Goal: Task Accomplishment & Management: Complete application form

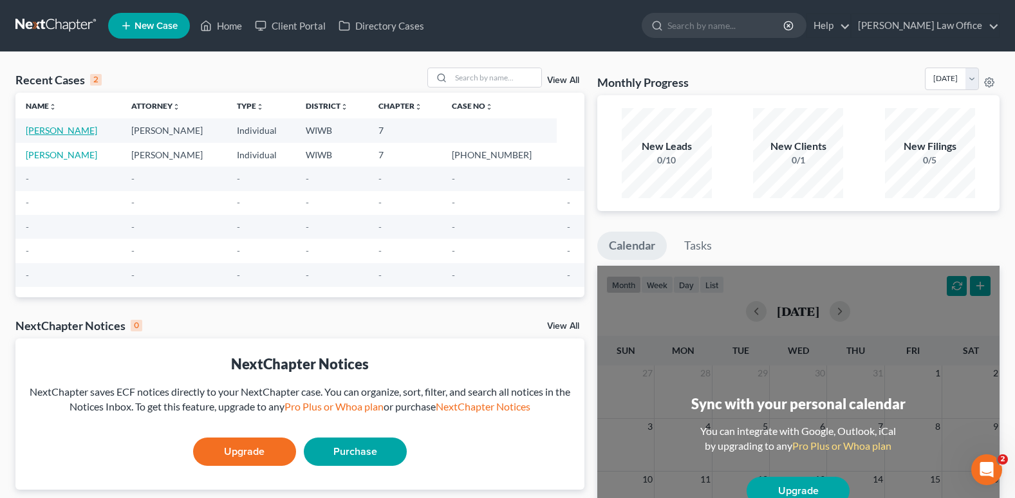
click at [56, 127] on link "[PERSON_NAME]" at bounding box center [61, 130] width 71 height 11
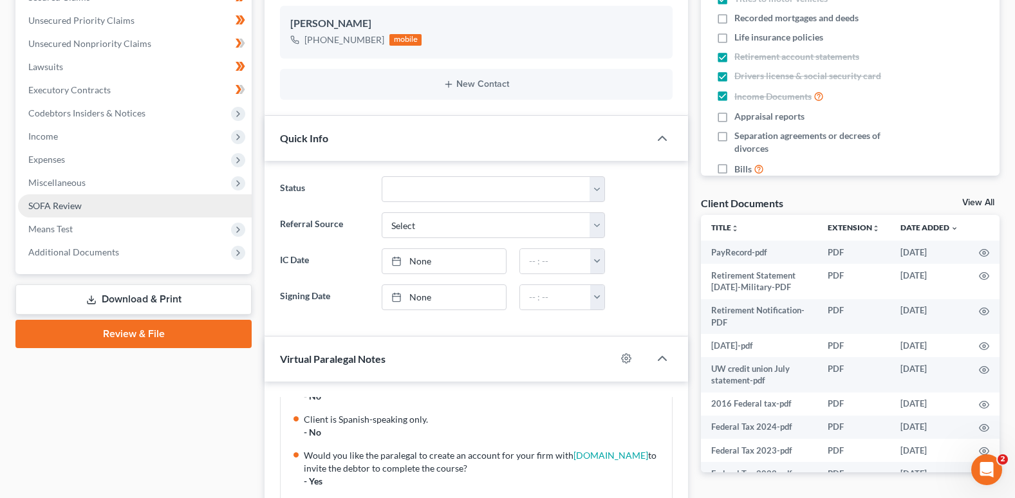
scroll to position [322, 0]
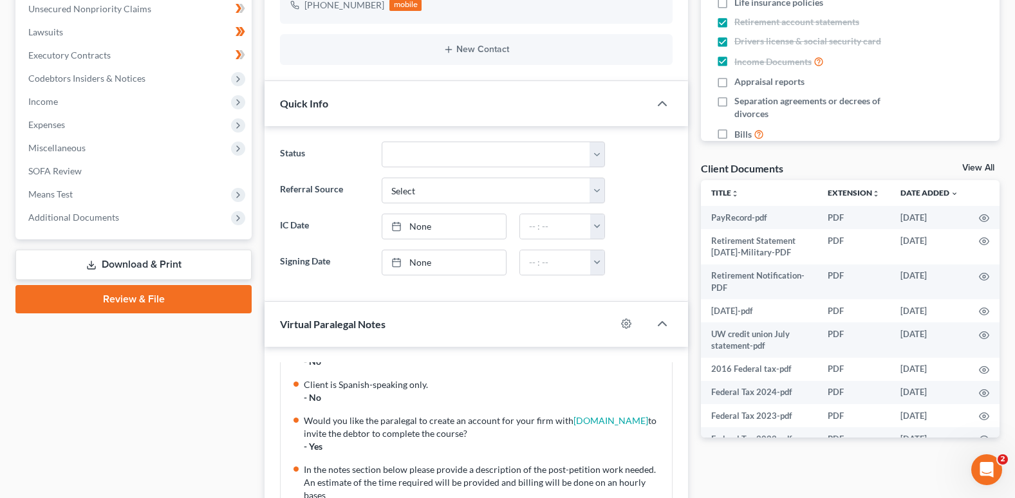
click at [167, 295] on link "Review & File" at bounding box center [133, 299] width 236 height 28
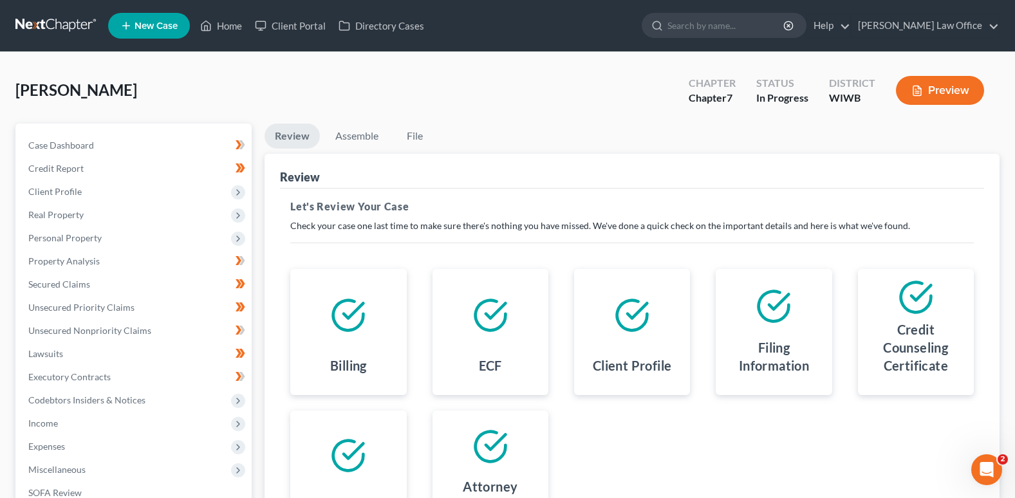
scroll to position [64, 0]
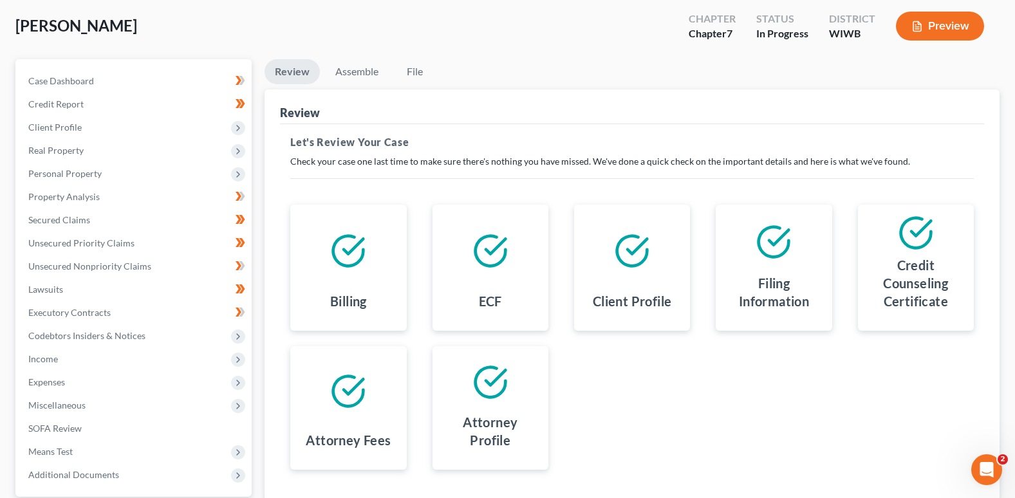
click at [942, 20] on button "Preview" at bounding box center [940, 26] width 88 height 29
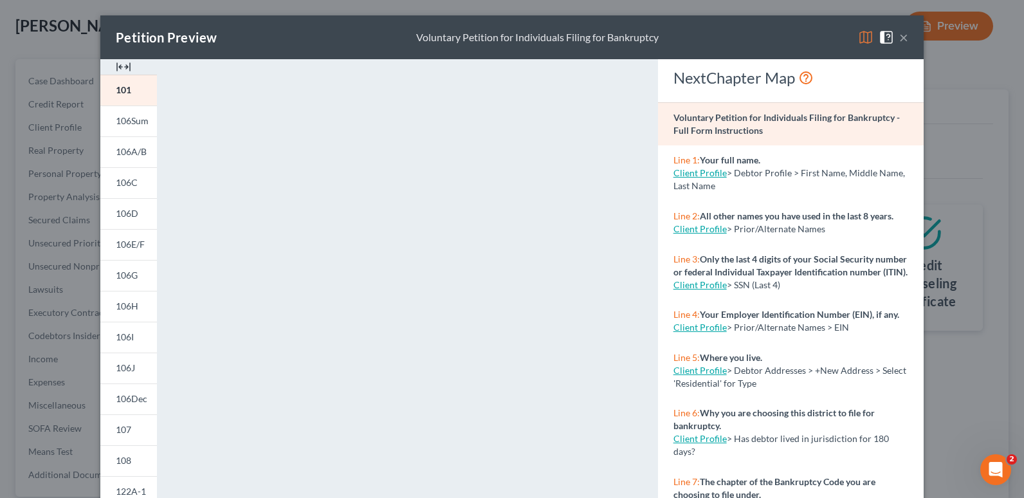
click at [899, 35] on button "×" at bounding box center [903, 37] width 9 height 15
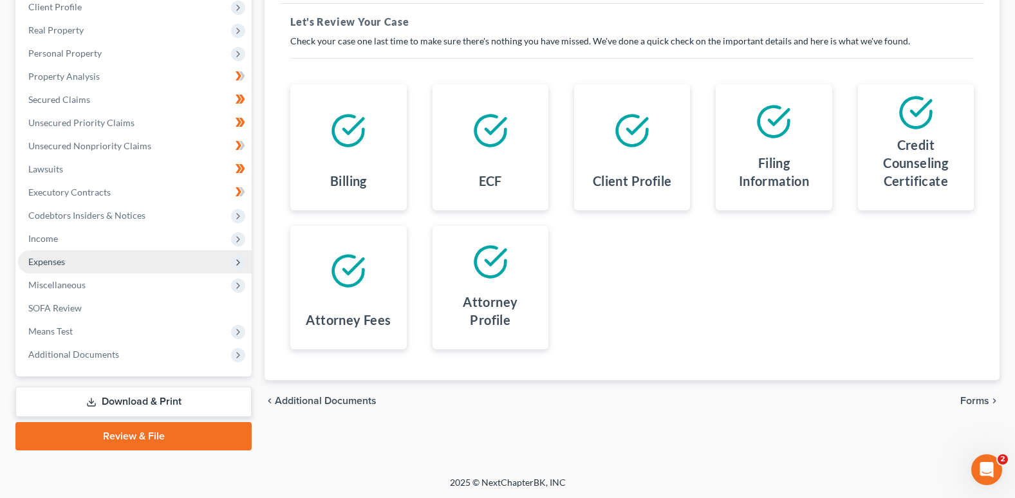
scroll to position [186, 0]
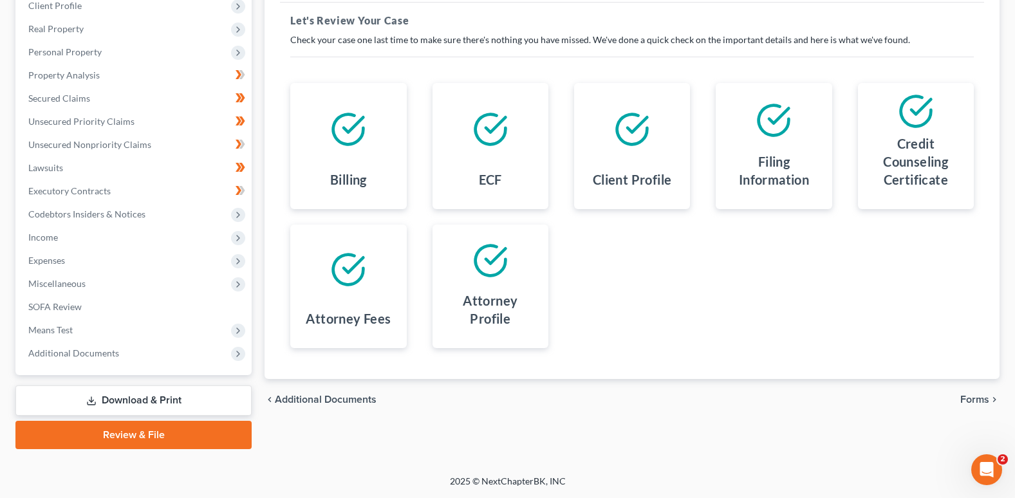
click at [169, 400] on link "Download & Print" at bounding box center [133, 400] width 236 height 30
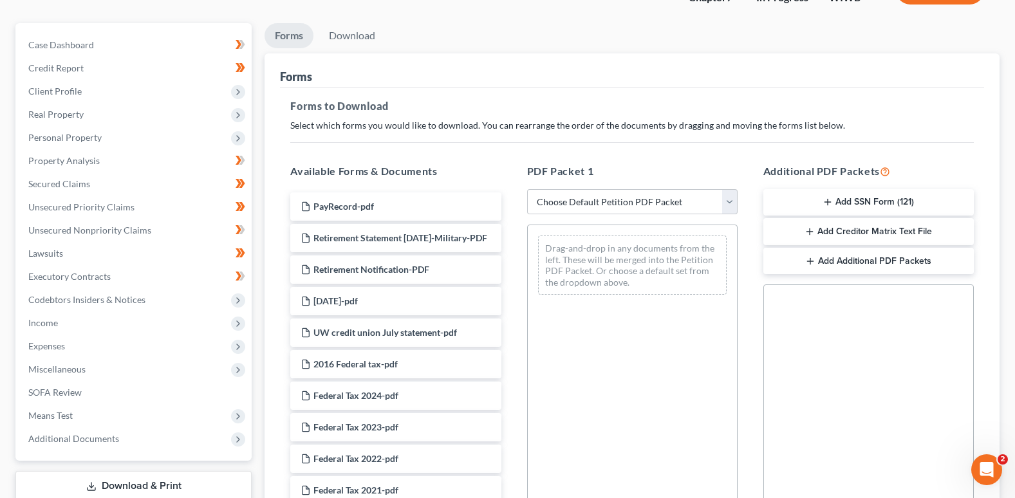
scroll to position [129, 0]
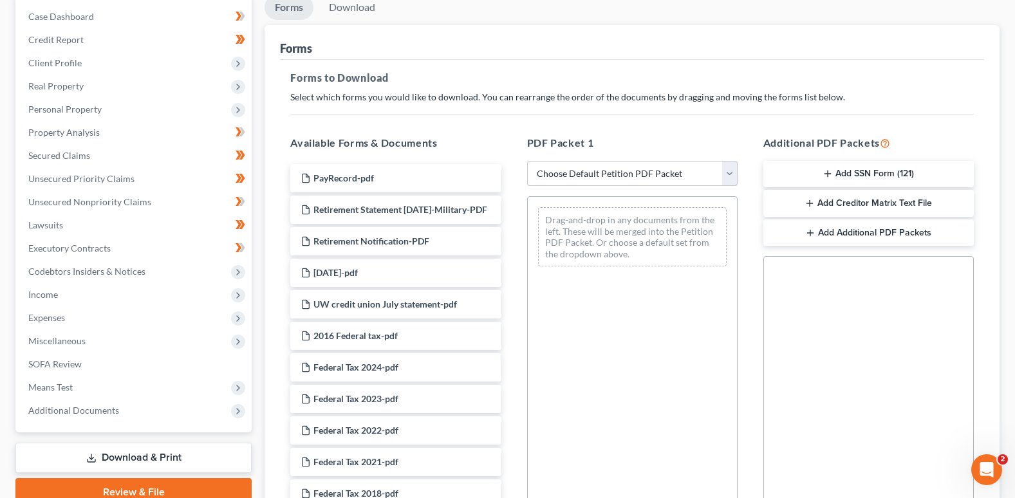
click at [728, 171] on select "Choose Default Petition PDF Packet Complete Bankruptcy Petition (all forms and …" at bounding box center [632, 174] width 210 height 26
select select "0"
click at [527, 161] on select "Choose Default Petition PDF Packet Complete Bankruptcy Petition (all forms and …" at bounding box center [632, 174] width 210 height 26
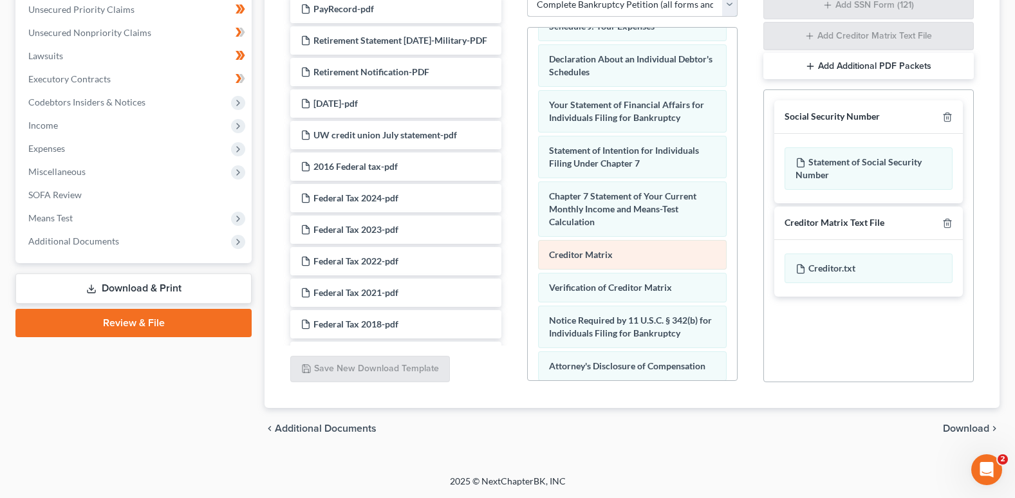
scroll to position [472, 0]
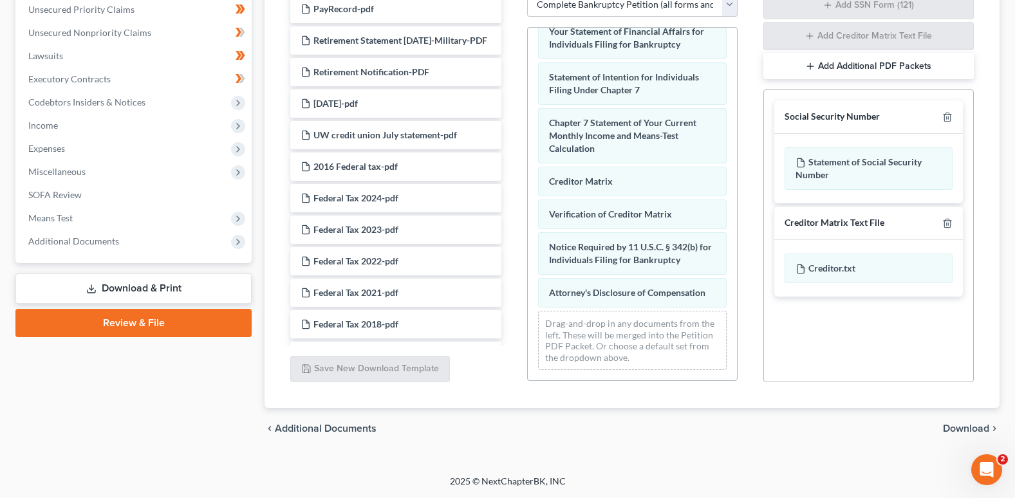
click at [963, 426] on span "Download" at bounding box center [965, 428] width 46 height 10
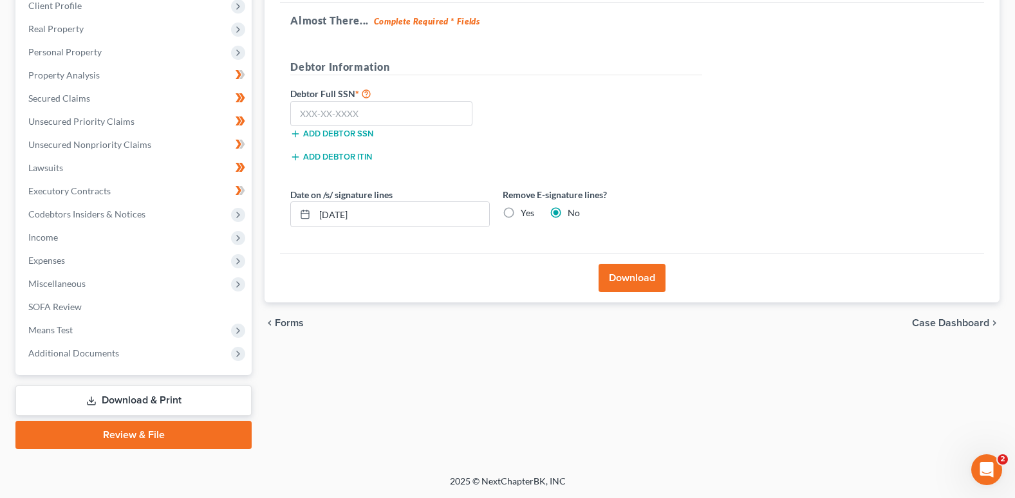
scroll to position [186, 0]
click at [635, 274] on button "Download" at bounding box center [631, 278] width 67 height 28
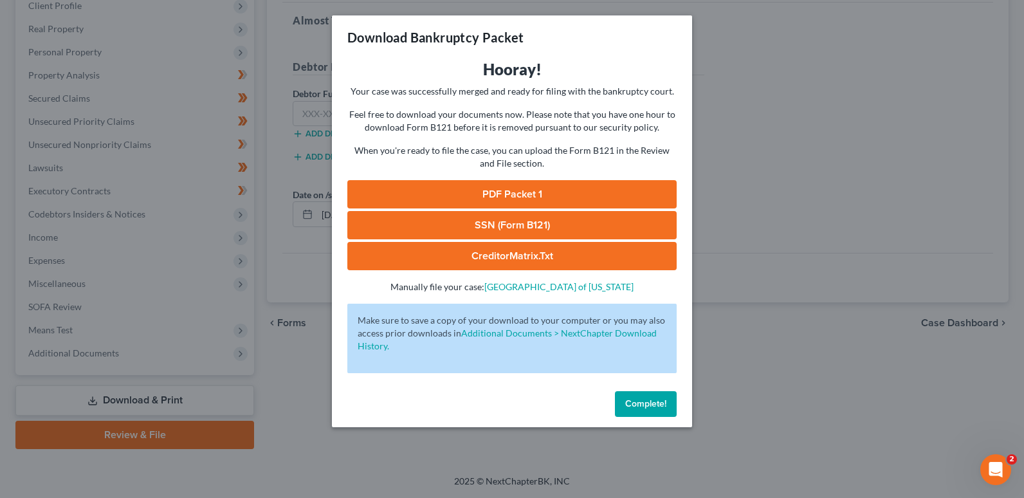
click at [652, 401] on span "Complete!" at bounding box center [645, 403] width 41 height 11
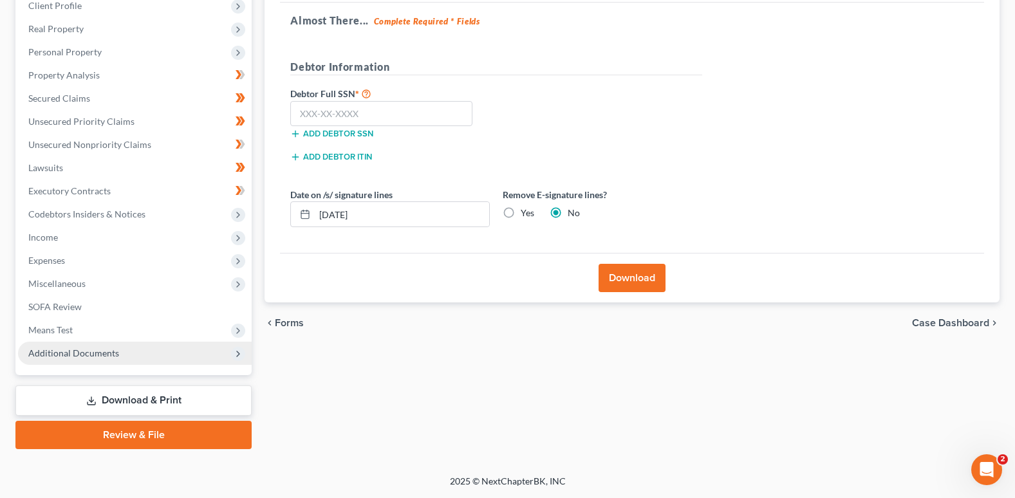
click at [66, 351] on span "Additional Documents" at bounding box center [73, 352] width 91 height 11
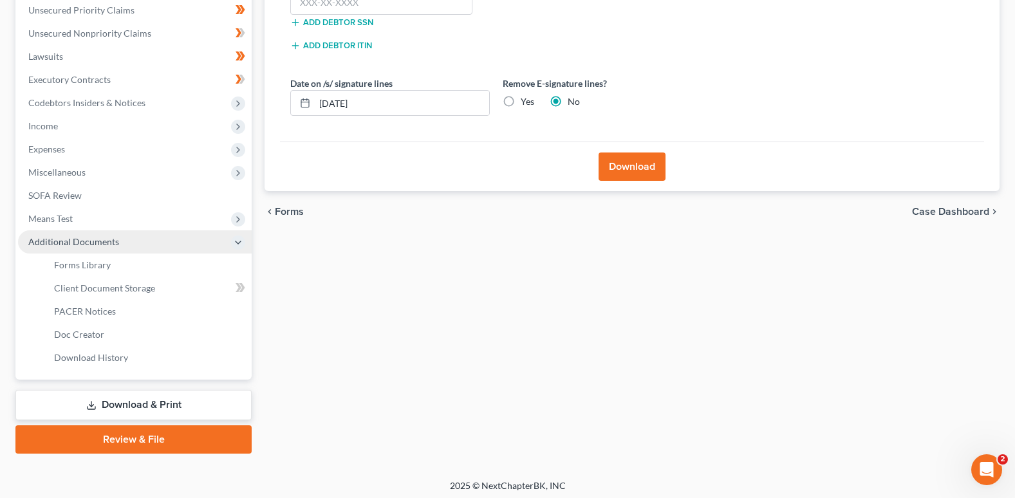
scroll to position [302, 0]
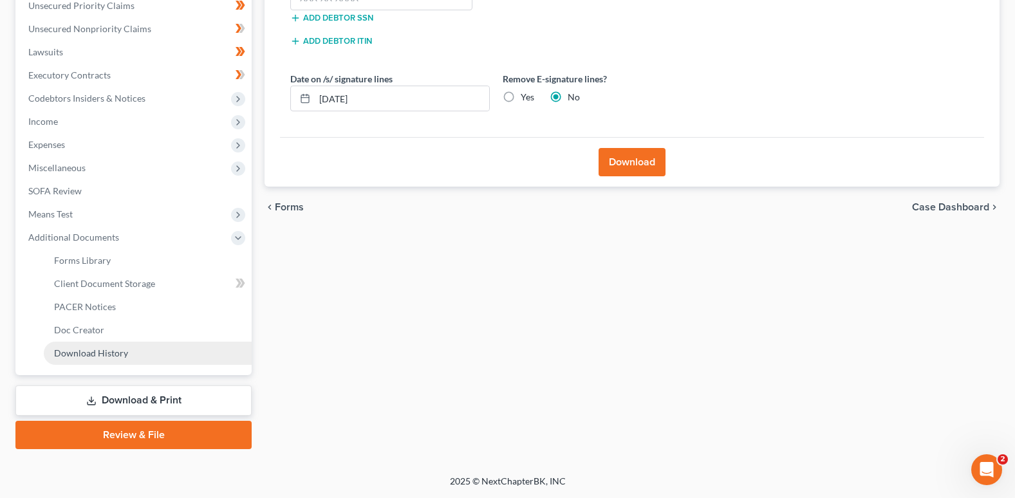
click at [104, 350] on span "Download History" at bounding box center [91, 352] width 74 height 11
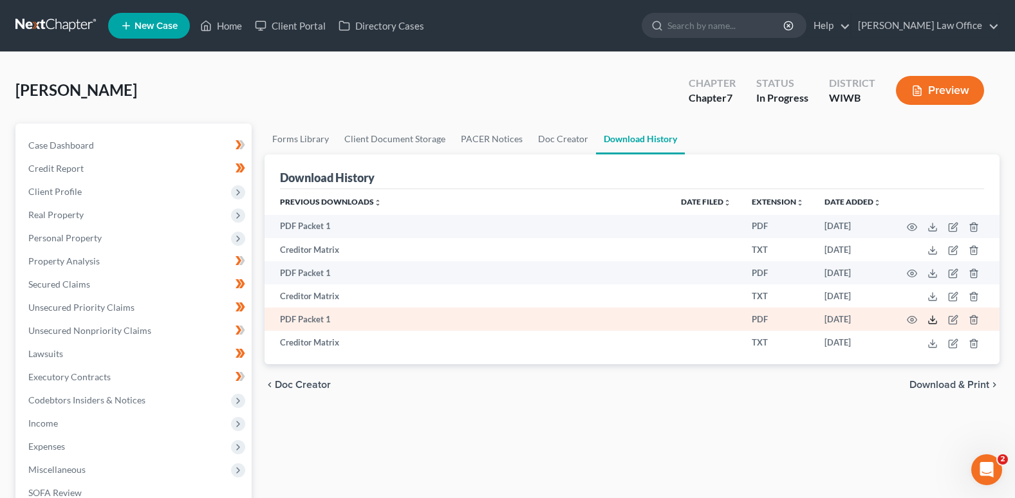
click at [932, 319] on icon at bounding box center [932, 320] width 10 height 10
